Goal: Task Accomplishment & Management: Complete application form

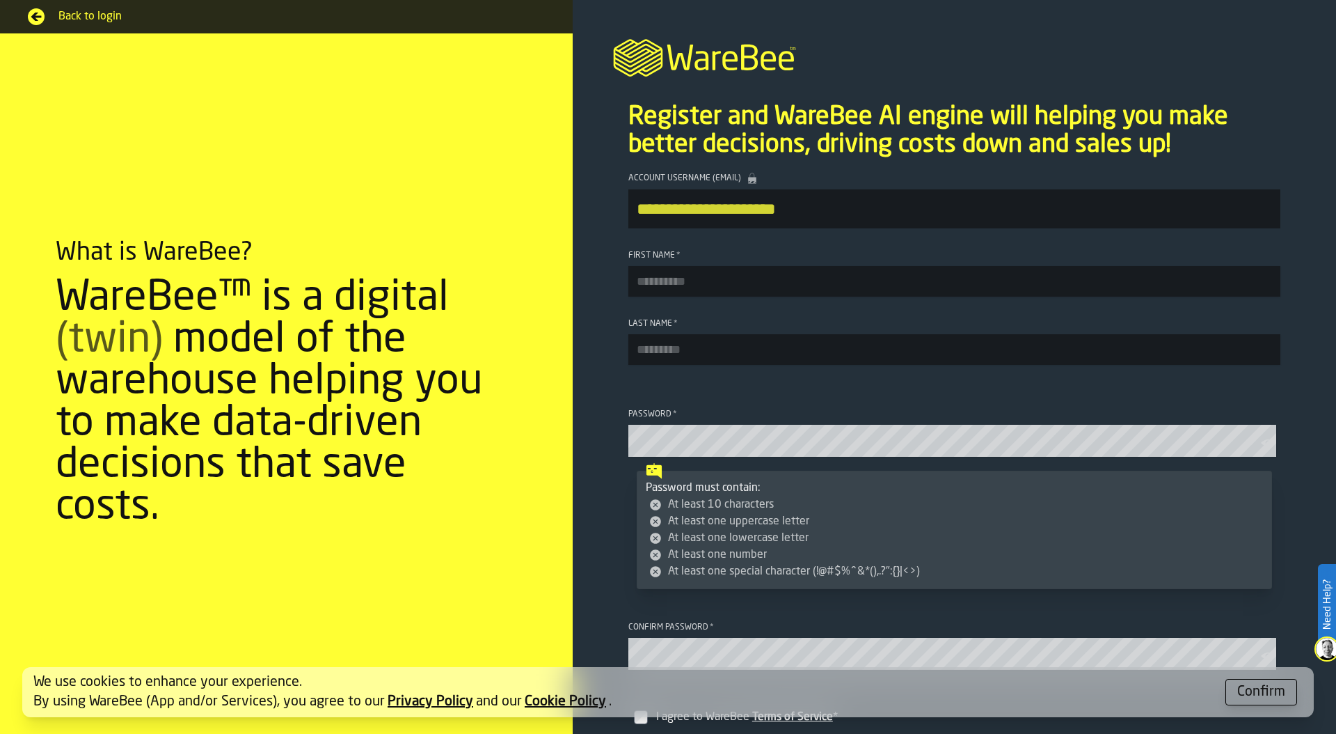
click at [1253, 697] on div "Confirm" at bounding box center [1262, 691] width 48 height 19
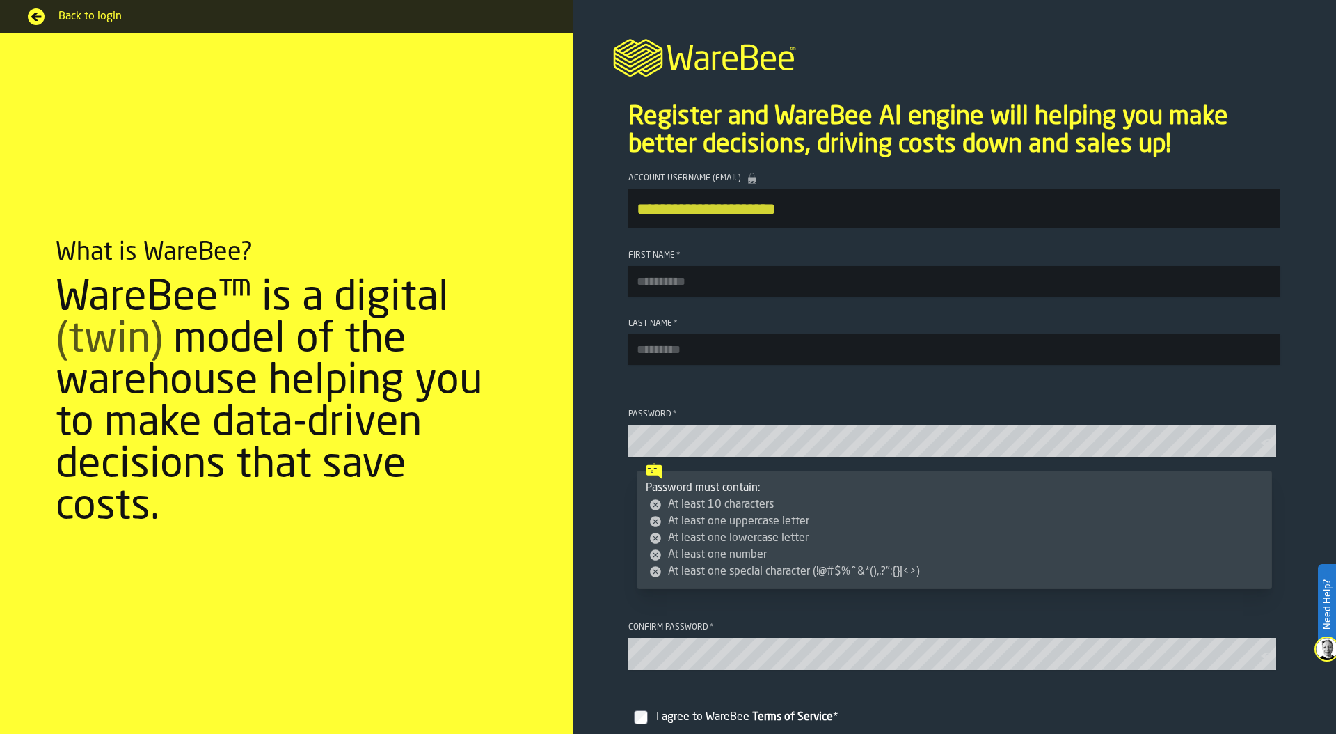
scroll to position [282, 0]
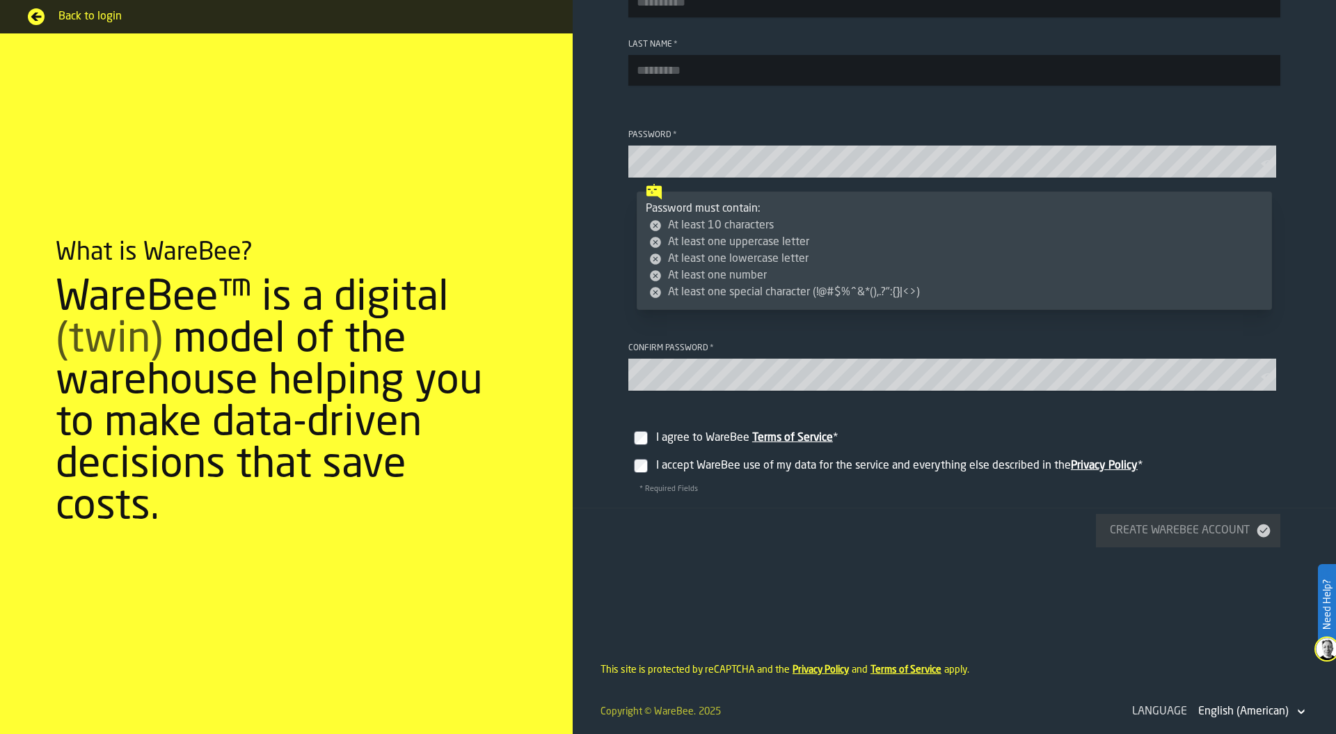
click at [1241, 715] on div "English (American)" at bounding box center [1244, 711] width 90 height 17
click at [1243, 710] on div "English (American)" at bounding box center [1244, 711] width 90 height 17
click at [1256, 709] on div "English (American)" at bounding box center [1244, 711] width 90 height 17
click at [1295, 707] on icon at bounding box center [1302, 711] width 14 height 17
click at [1297, 707] on icon at bounding box center [1302, 711] width 14 height 17
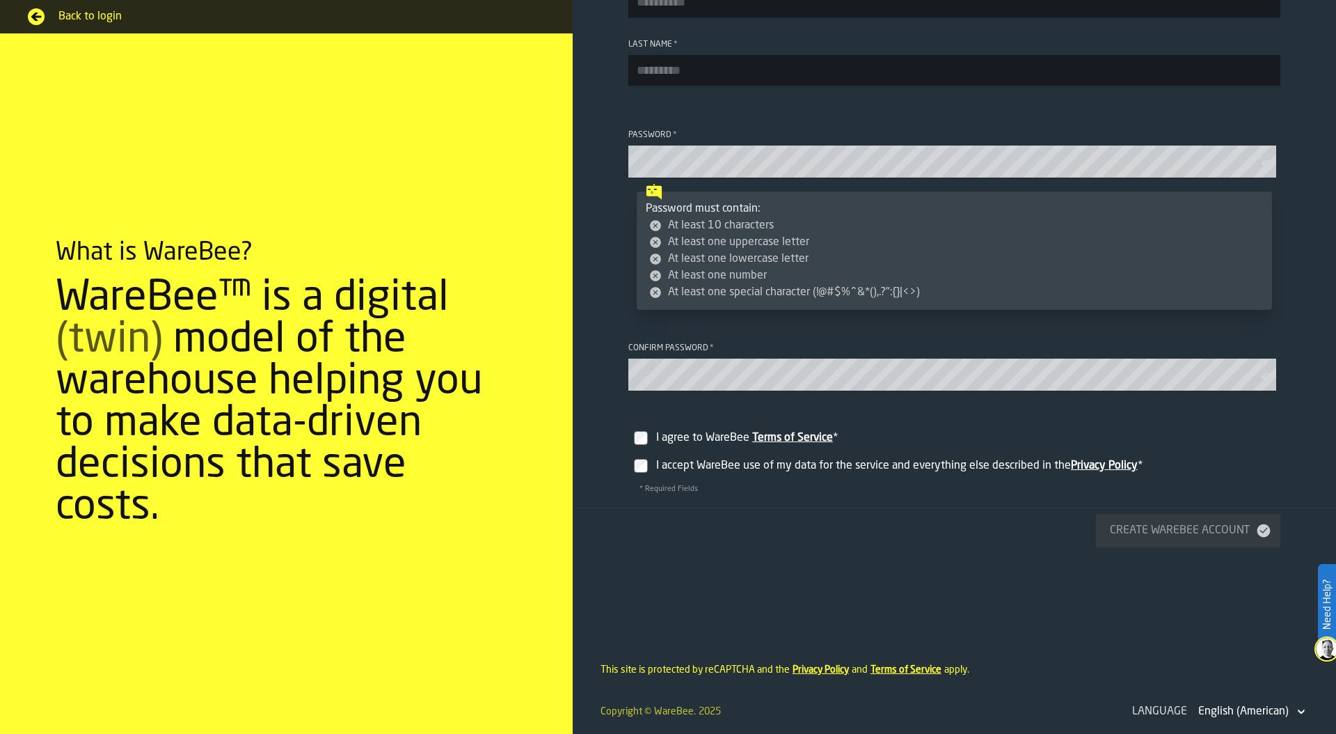
click at [1256, 709] on div "English (American)" at bounding box center [1244, 711] width 90 height 17
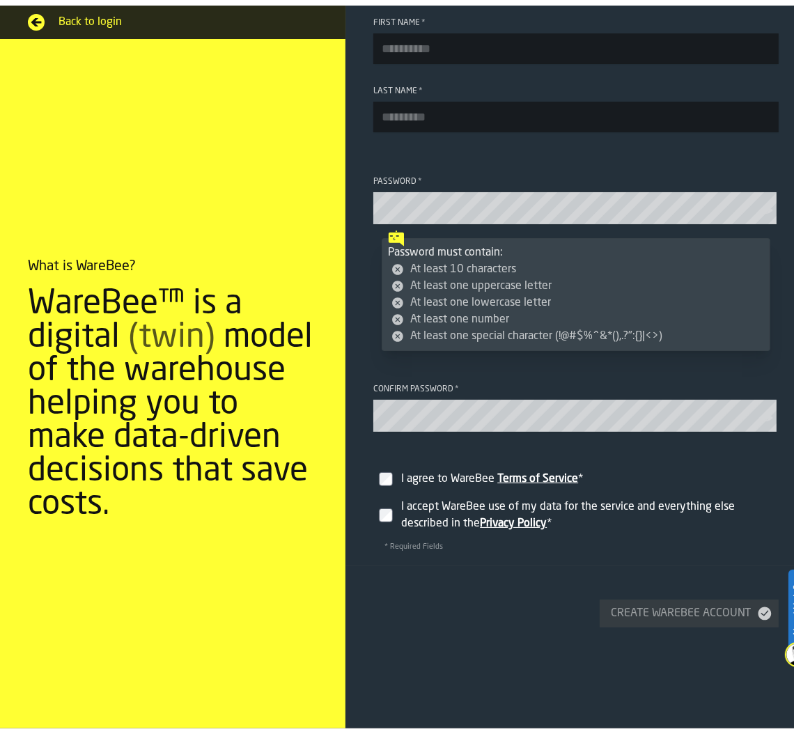
scroll to position [294, 0]
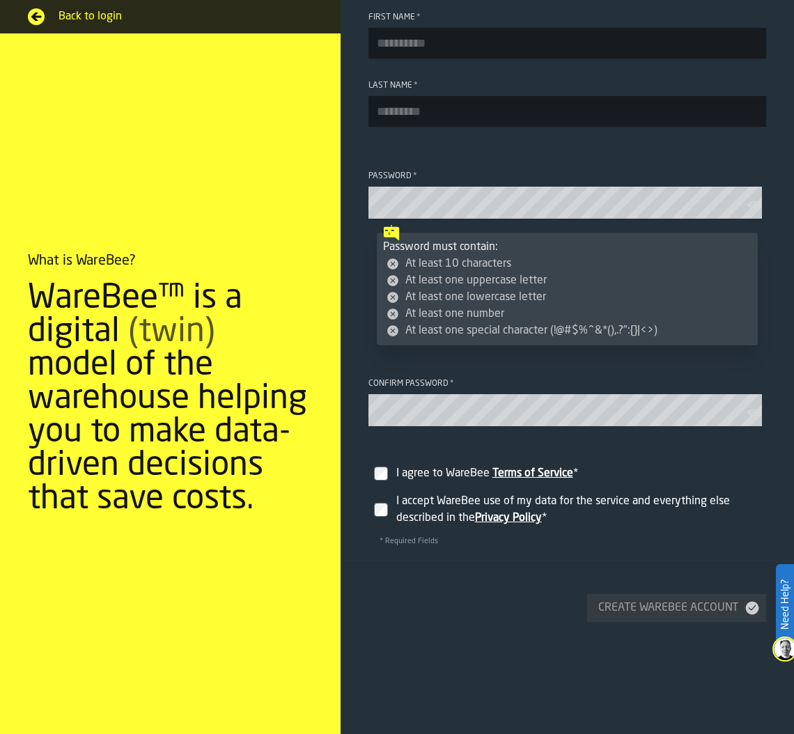
click at [563, 641] on footer "Create WareBee Account" at bounding box center [566, 605] width 453 height 90
click at [507, 639] on footer "Create WareBee Account" at bounding box center [566, 605] width 453 height 90
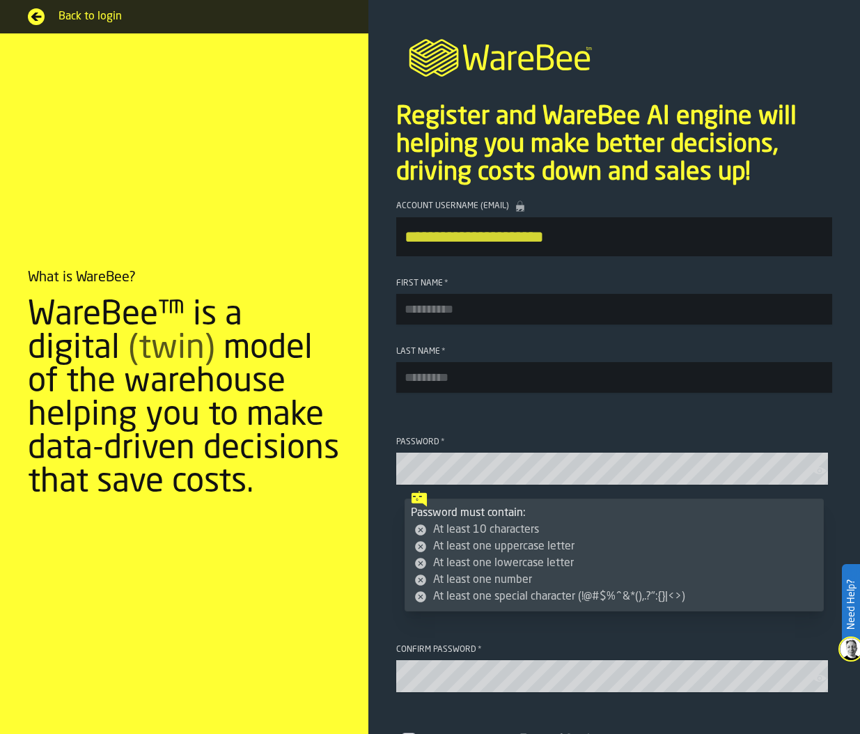
click at [462, 125] on p "Register and WareBee AI engine will helping you make better decisions, driving …" at bounding box center [614, 145] width 436 height 84
